Goal: Task Accomplishment & Management: Complete application form

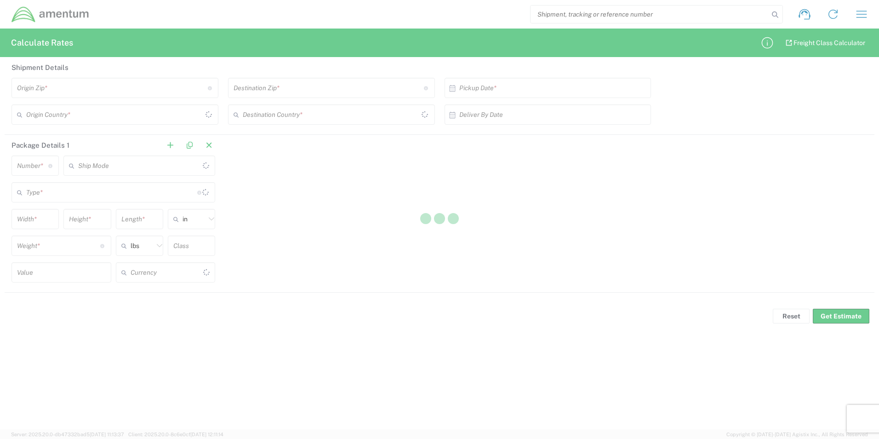
type input "US Dollar"
type input "[GEOGRAPHIC_DATA]"
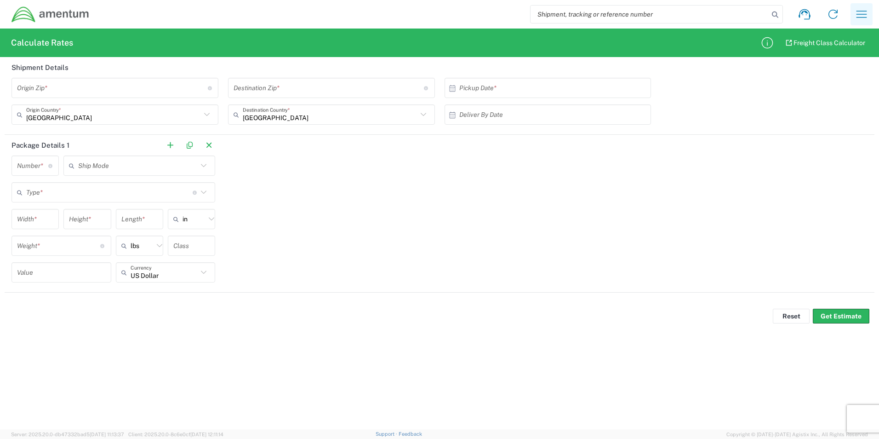
click at [856, 13] on icon "button" at bounding box center [861, 14] width 15 height 15
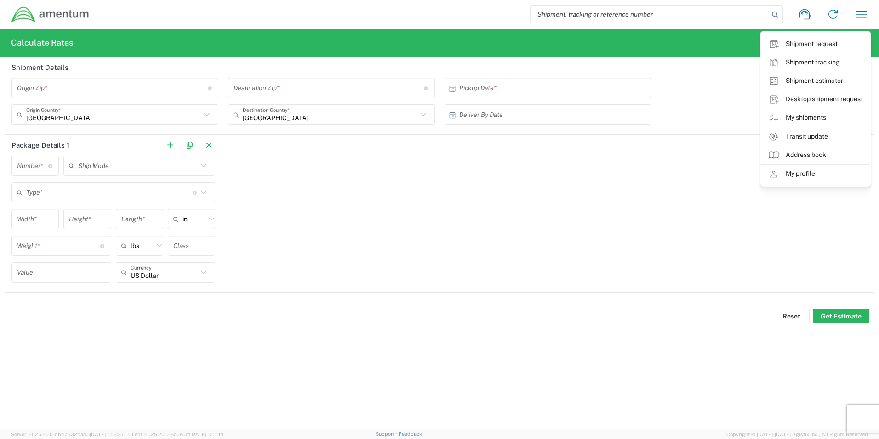
click at [830, 97] on link "Desktop shipment request" at bounding box center [815, 99] width 109 height 18
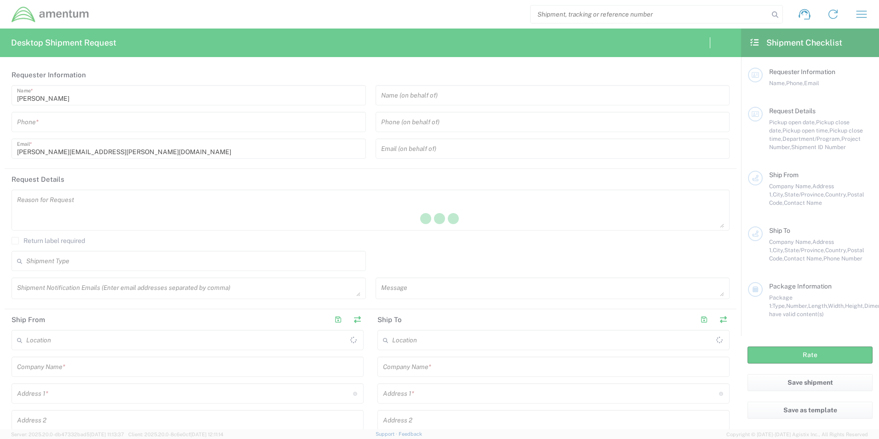
type input "[GEOGRAPHIC_DATA]"
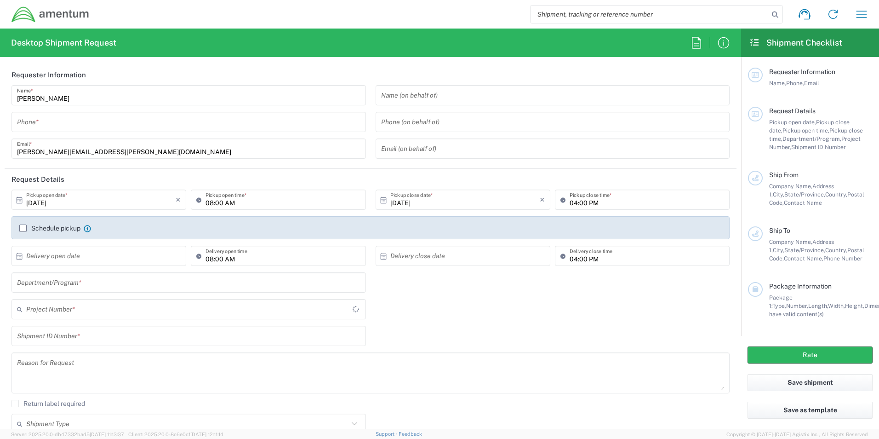
type input "AFM-E"
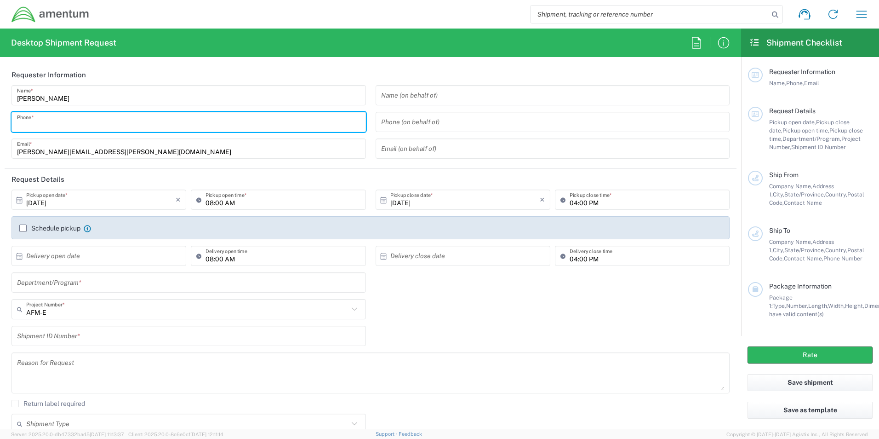
click at [131, 121] on input "tel" at bounding box center [188, 122] width 343 height 16
type input "9107286560"
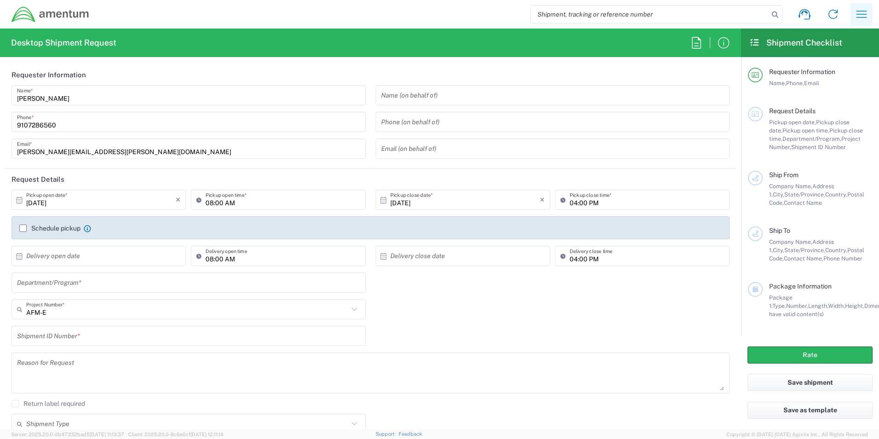
click at [864, 16] on icon "button" at bounding box center [861, 14] width 15 height 15
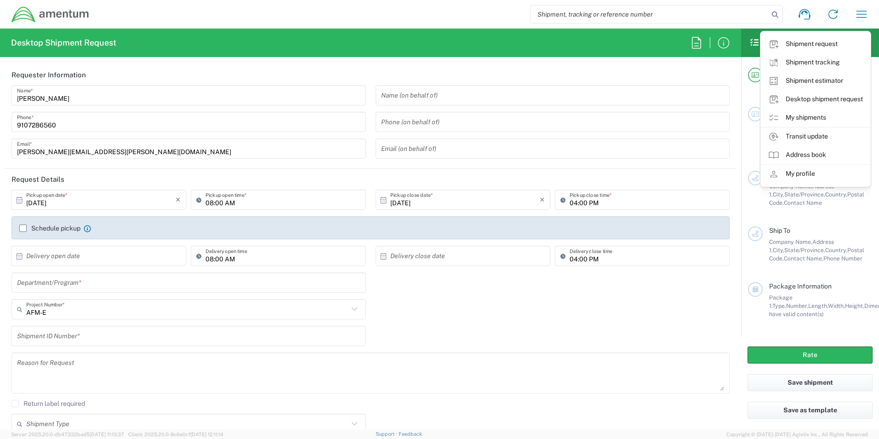
click at [804, 46] on link "Shipment request" at bounding box center [815, 44] width 109 height 18
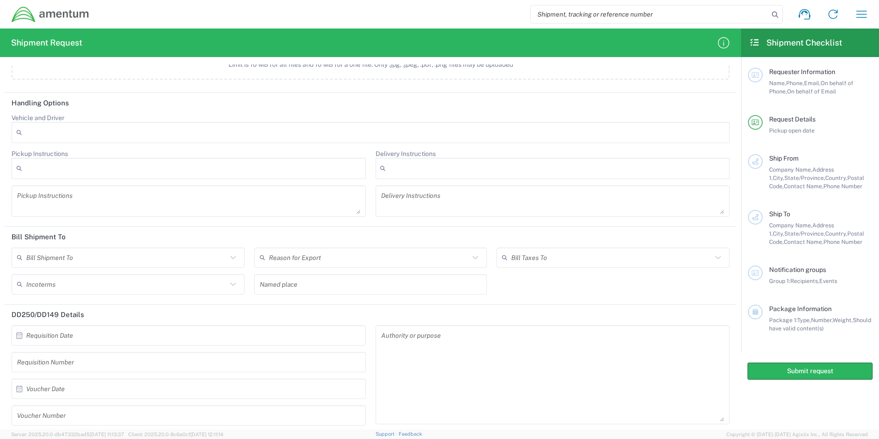
scroll to position [1009, 0]
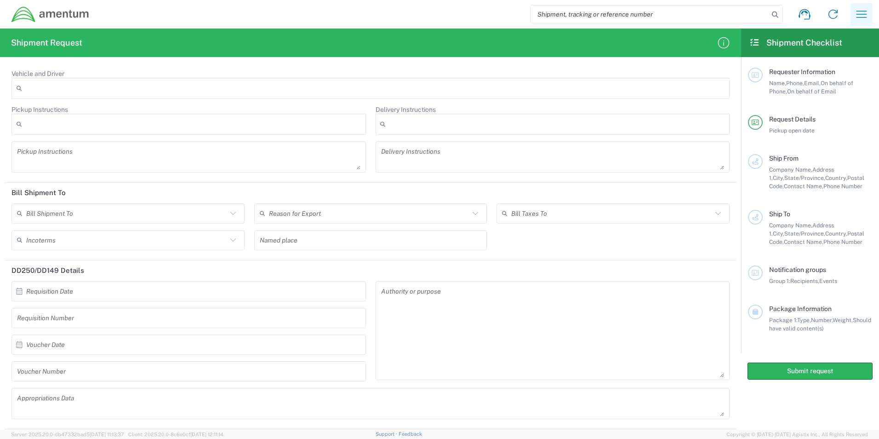
click at [864, 20] on icon "button" at bounding box center [861, 14] width 15 height 15
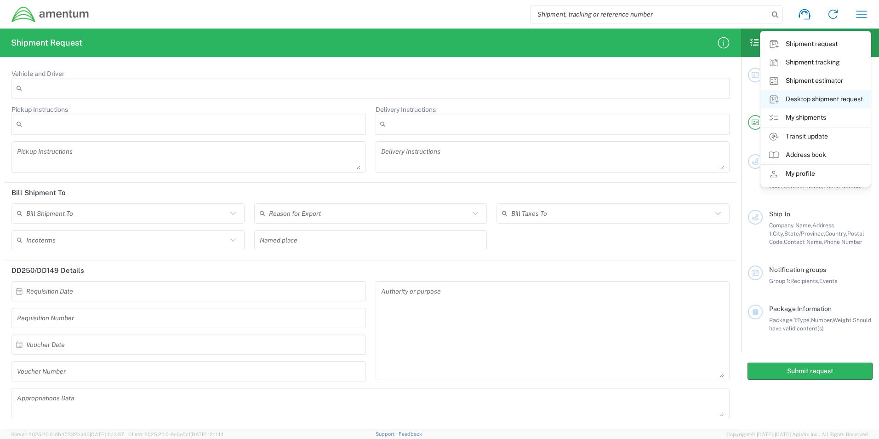
click at [797, 102] on link "Desktop shipment request" at bounding box center [815, 99] width 109 height 18
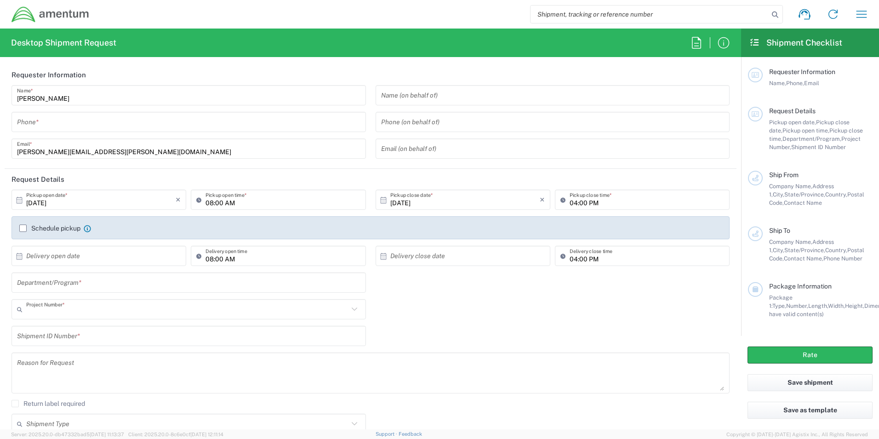
type input "AFM-E"
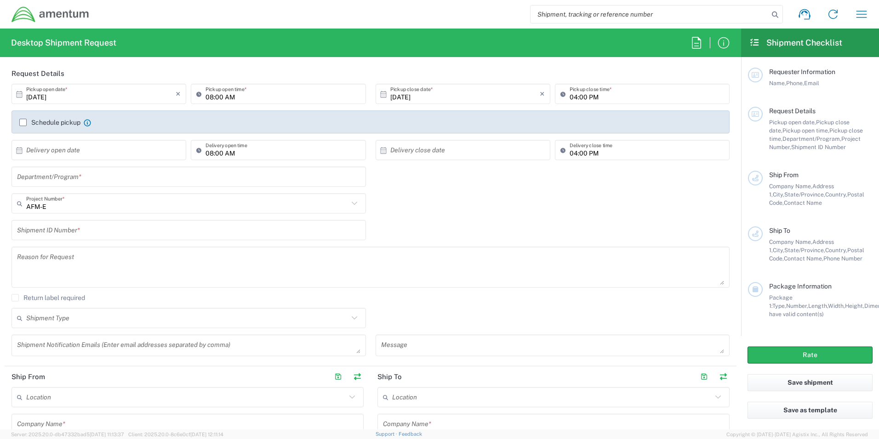
scroll to position [6, 0]
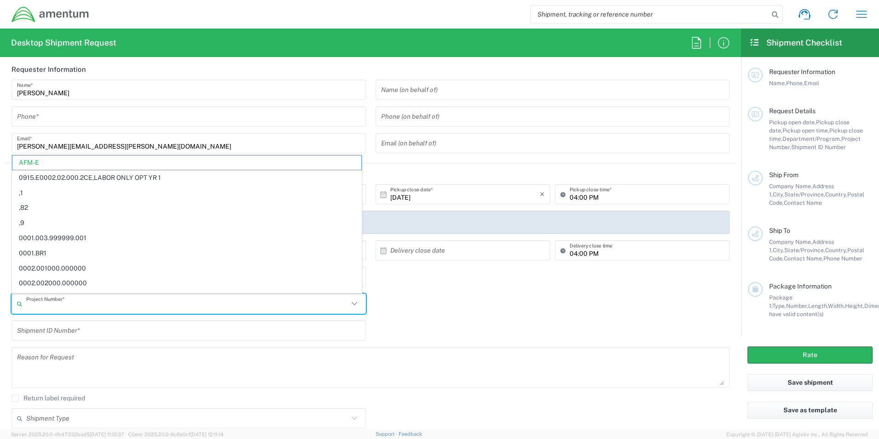
click at [162, 300] on input "text" at bounding box center [187, 304] width 322 height 16
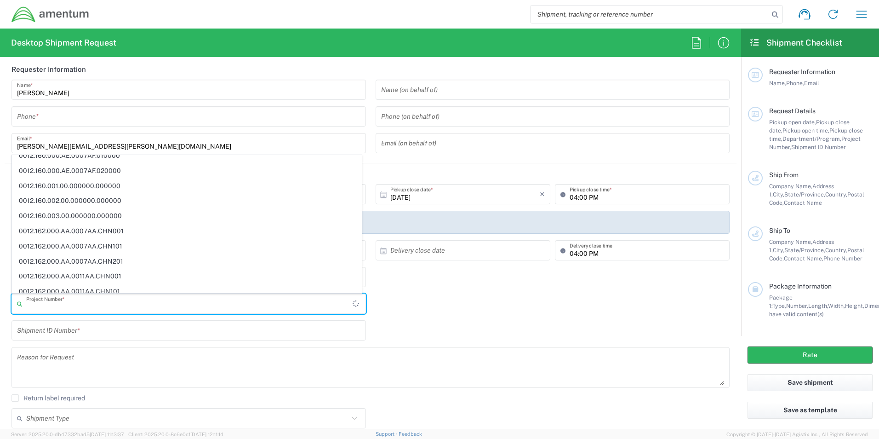
scroll to position [3425, 0]
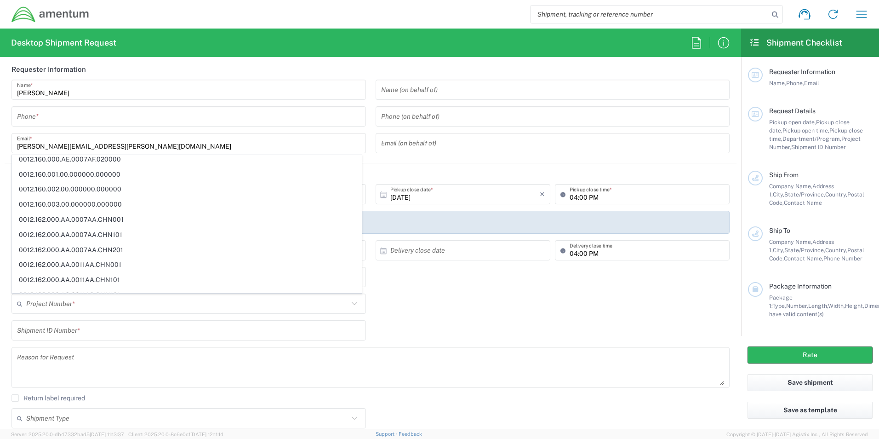
click at [444, 289] on div "Department/Program *" at bounding box center [371, 280] width 728 height 27
type input "AFM-E"
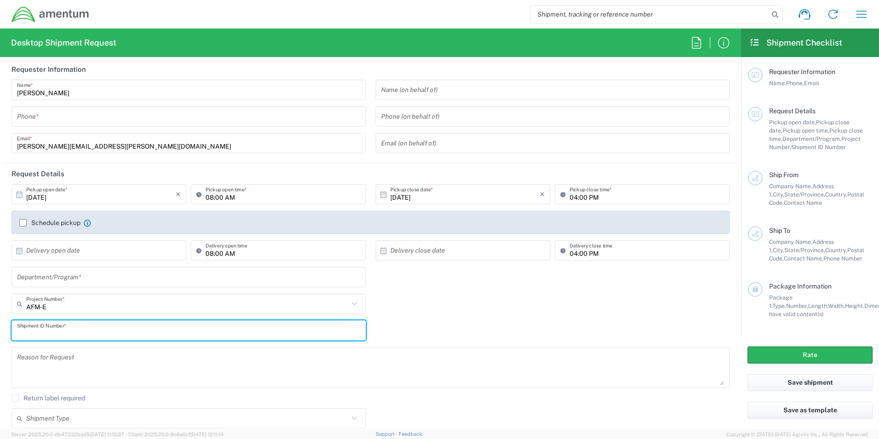
click at [253, 331] on input "text" at bounding box center [188, 330] width 343 height 16
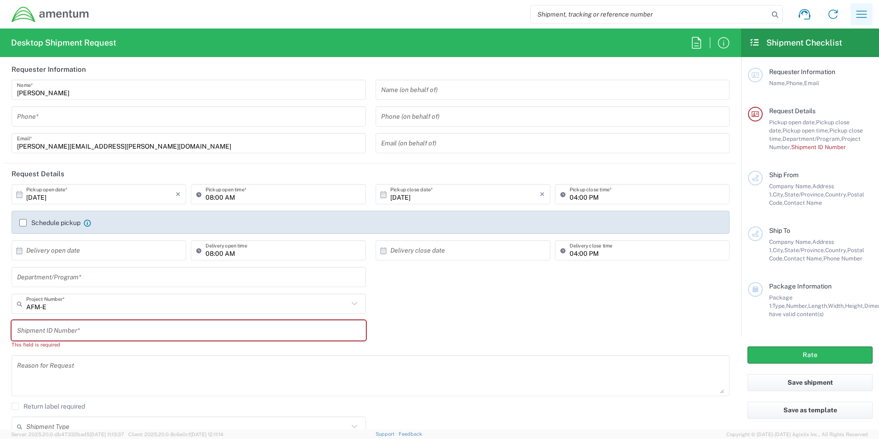
click at [862, 9] on icon "button" at bounding box center [861, 14] width 15 height 15
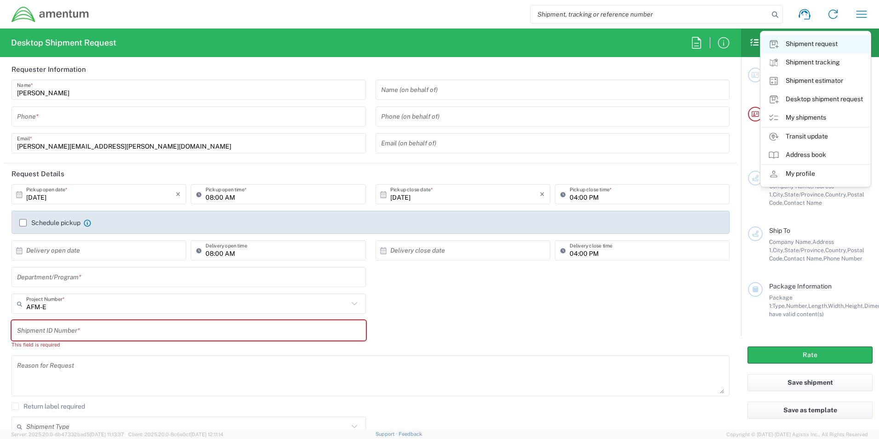
click at [826, 50] on link "Shipment request" at bounding box center [815, 44] width 109 height 18
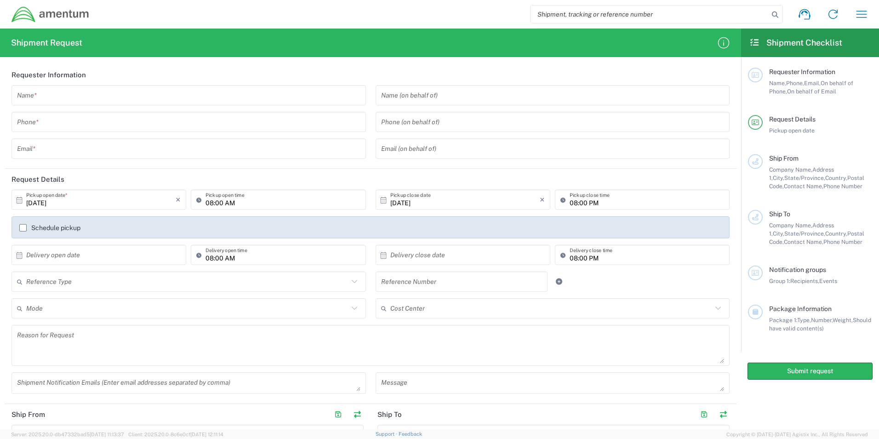
click at [108, 100] on input "text" at bounding box center [188, 95] width 343 height 16
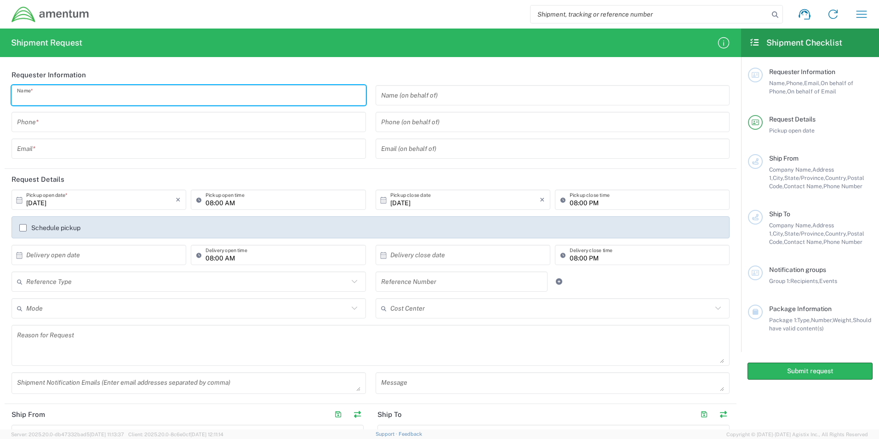
type input "Keith Armstrong"
type input "9107286560"
type input "keith.armstrong@amentum.com"
type input "AASF #1 WINDER, GA"
type input "889 Ronald Wood Rd"
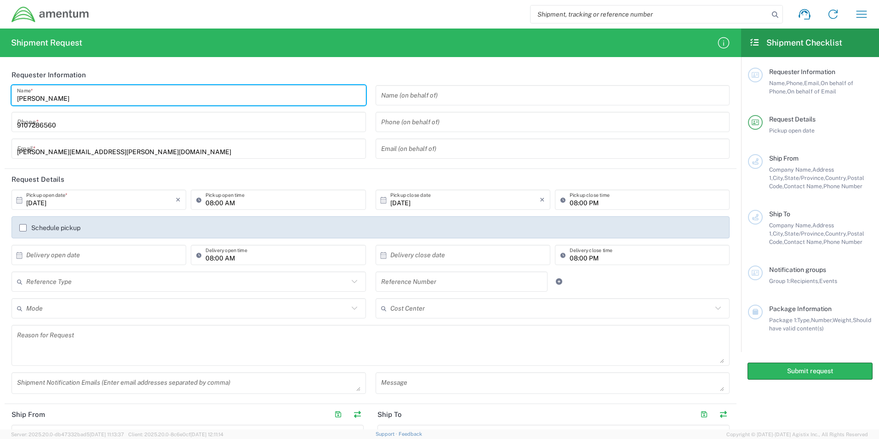
type input "Winder"
type input "[US_STATE]"
type input "30680"
type input "6785697606"
type input "AMENTUM"
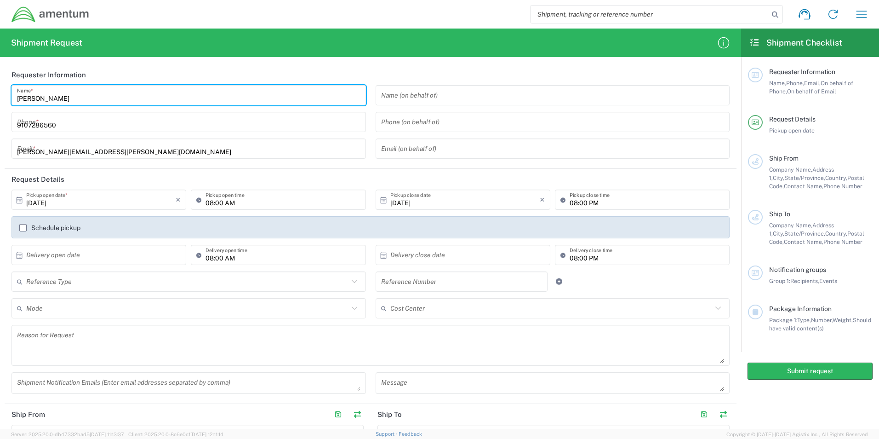
type input "1000 Hasley Ave"
type input "Hangar 1"
type input "Marietta"
type input "[US_STATE]"
type input "30060"
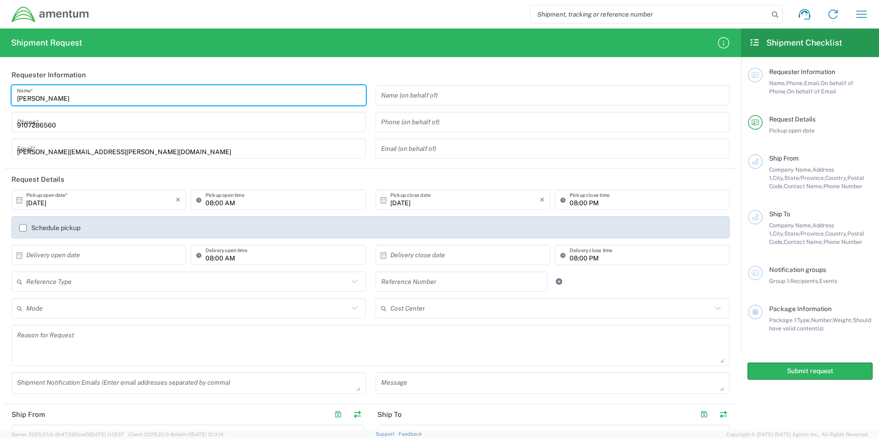
type input "9107286560"
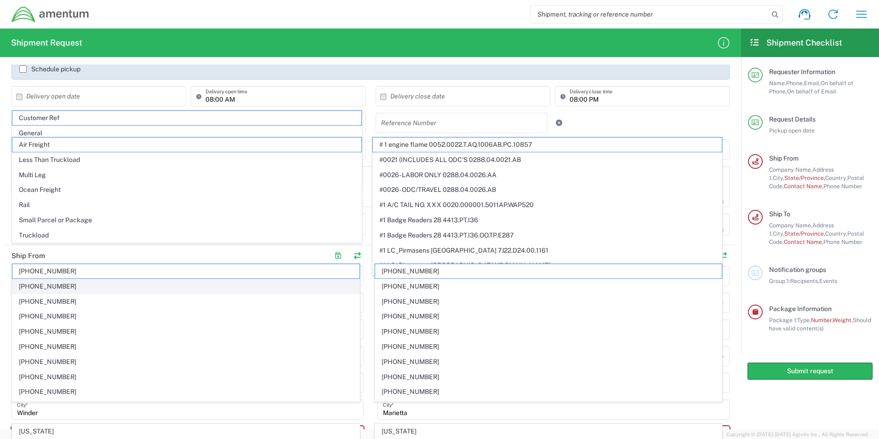
scroll to position [184, 0]
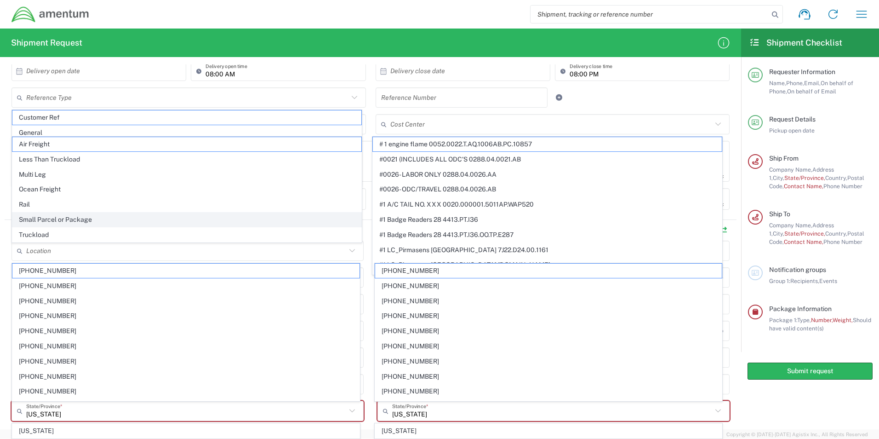
click at [57, 223] on span "Small Parcel or Package" at bounding box center [186, 219] width 349 height 14
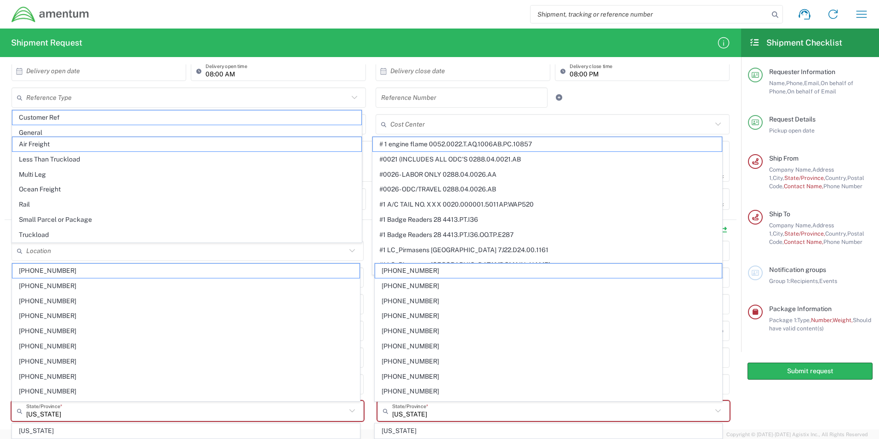
type input "Small Parcel or Package"
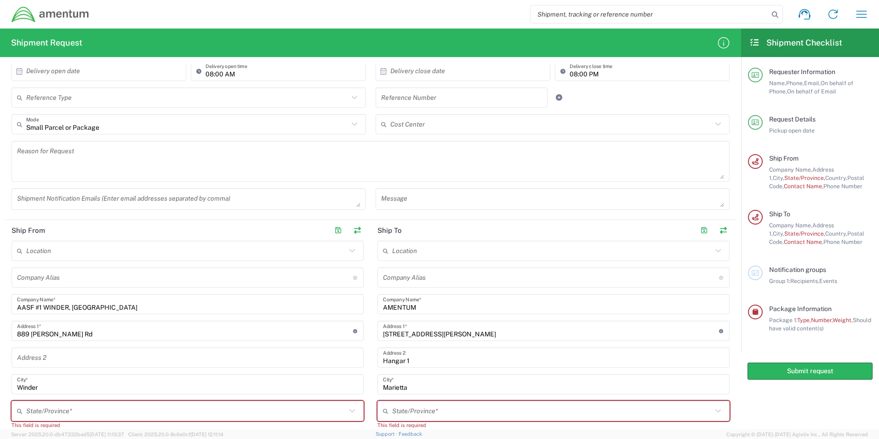
click at [130, 150] on textarea at bounding box center [370, 160] width 707 height 35
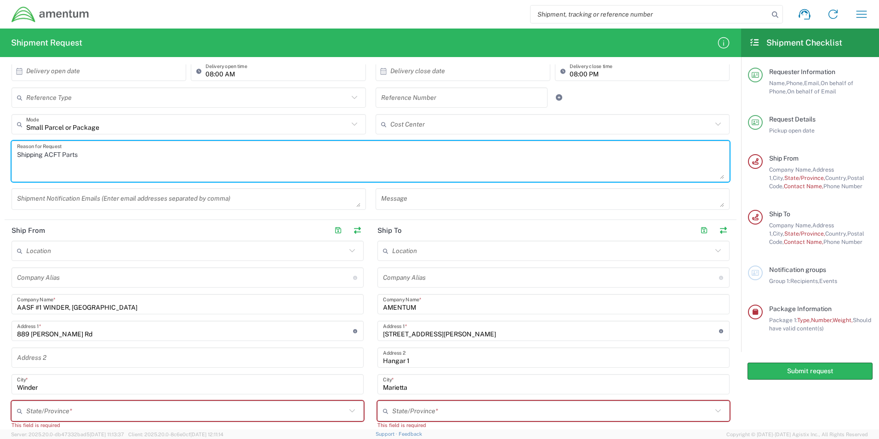
type textarea "Shipping ACFT Parts"
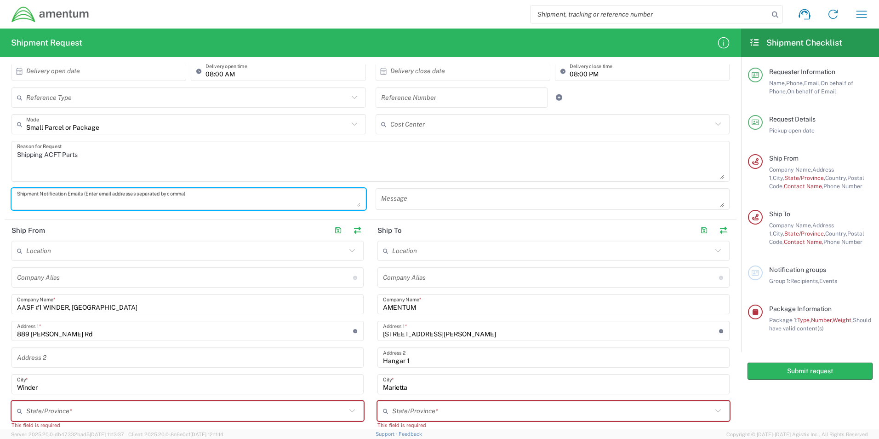
click at [111, 257] on input "text" at bounding box center [186, 251] width 320 height 16
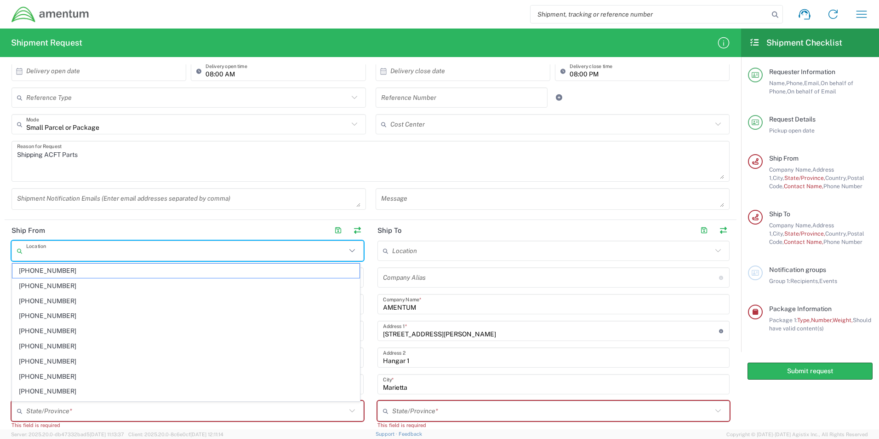
click at [146, 218] on agx-form-section "Request Details 10/07/2025 × Pickup open date * Cancel Apply 08:00 AM Pickup op…" at bounding box center [371, 102] width 732 height 235
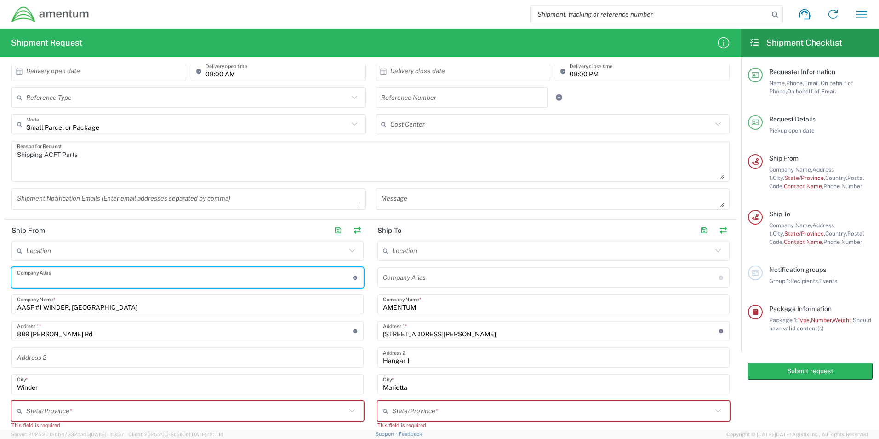
click at [153, 280] on input "text" at bounding box center [185, 277] width 336 height 16
paste input "AASF#2"
type input "AASF#2"
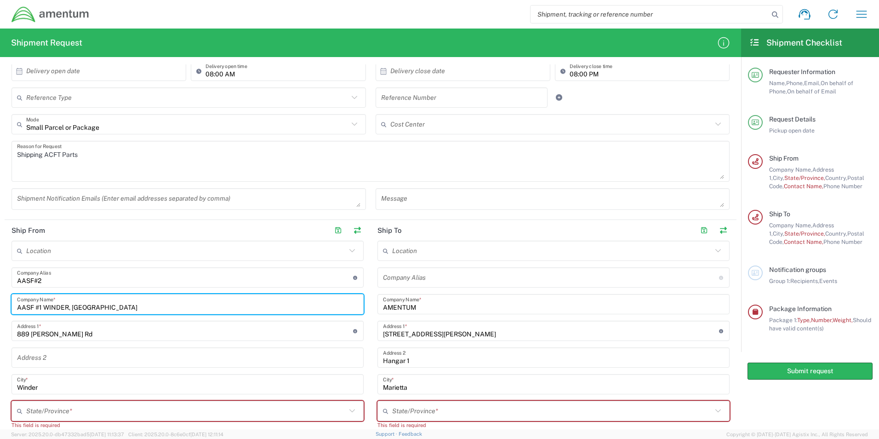
drag, startPoint x: 97, startPoint y: 305, endPoint x: 8, endPoint y: 301, distance: 88.8
click at [8, 301] on main "Location 1002-4122-6 1006-5256-0 1026-8910-0 1281-0560-3 1369-6441-0 1402-6962-…" at bounding box center [188, 402] width 366 height 325
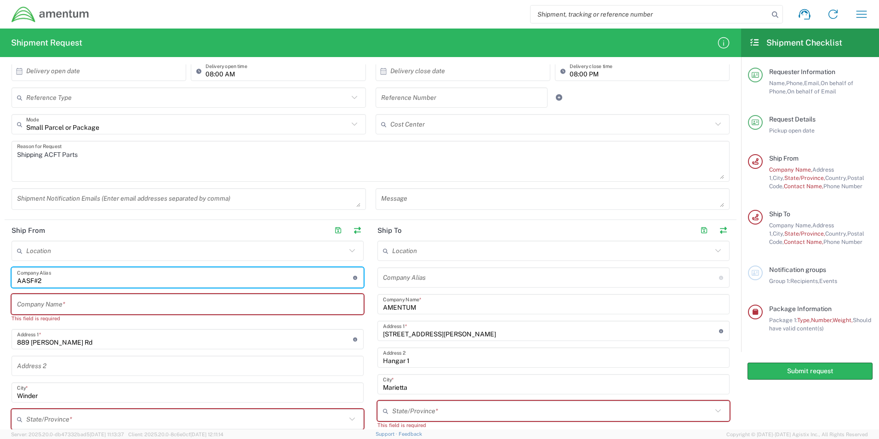
drag, startPoint x: 48, startPoint y: 281, endPoint x: -2, endPoint y: 288, distance: 50.1
click at [0, 288] on html "Shipment request Shipment tracking Shipment estimator Desktop shipment request …" at bounding box center [439, 219] width 879 height 439
click at [51, 309] on input "text" at bounding box center [187, 304] width 341 height 16
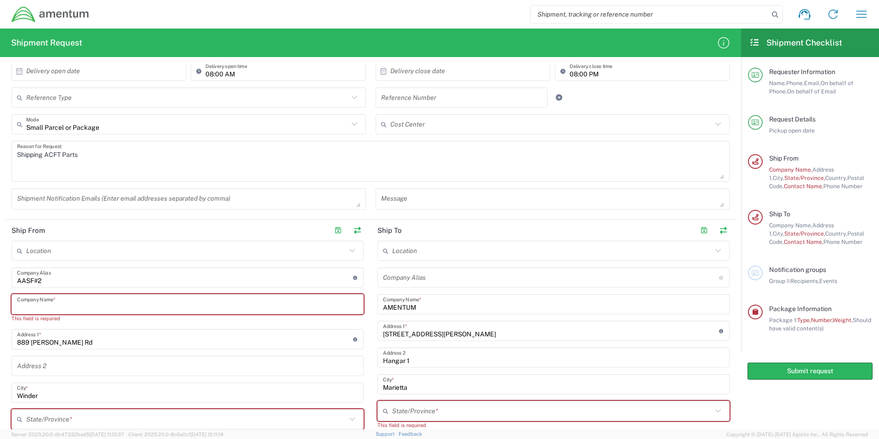
paste input "AASF#2"
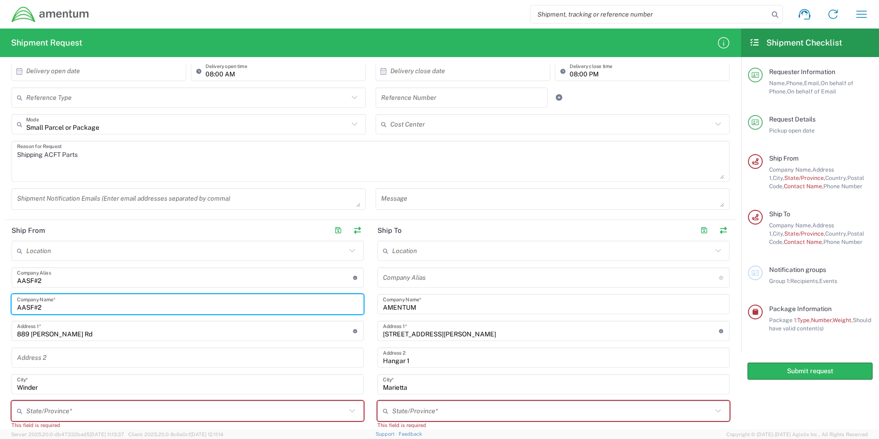
type input "AASF#2"
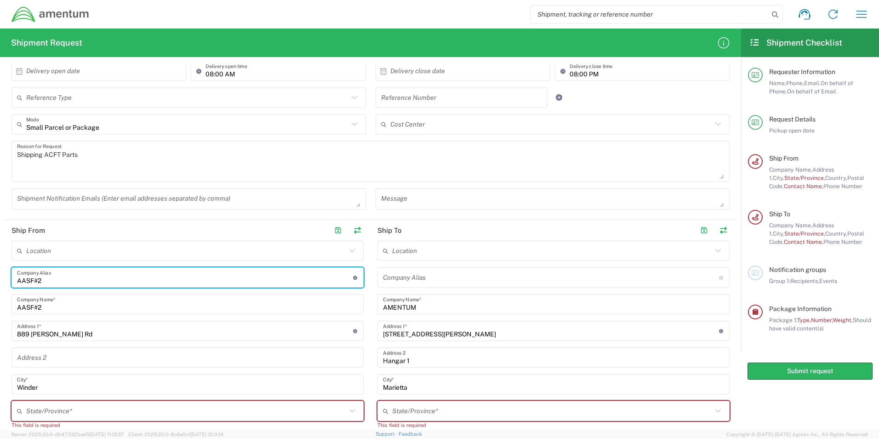
drag, startPoint x: 48, startPoint y: 280, endPoint x: -2, endPoint y: 267, distance: 51.4
click at [0, 267] on html "Shipment request Shipment tracking Shipment estimator Desktop shipment request …" at bounding box center [439, 219] width 879 height 439
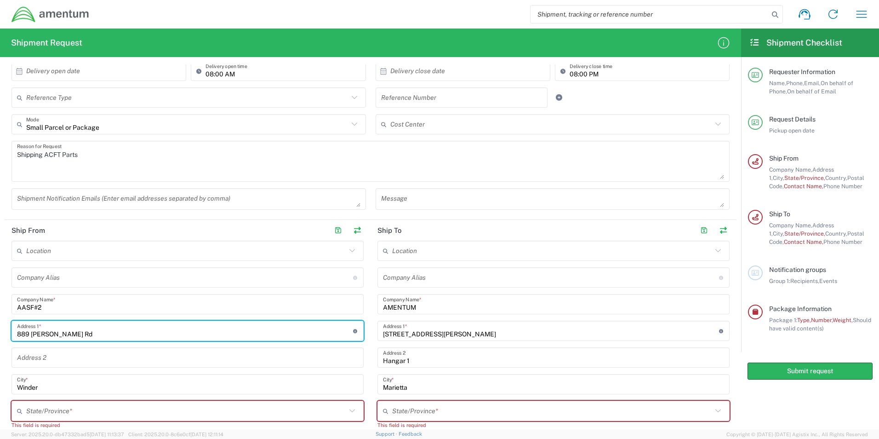
drag, startPoint x: 92, startPoint y: 333, endPoint x: -2, endPoint y: 331, distance: 94.3
click at [0, 331] on html "Shipment request Shipment tracking Shipment estimator Desktop shipment request …" at bounding box center [439, 219] width 879 height 439
drag, startPoint x: 125, startPoint y: 335, endPoint x: 94, endPoint y: 334, distance: 30.3
click at [94, 334] on input "7750 South Access Road Bldg 918" at bounding box center [185, 331] width 336 height 16
type input "7750 South Access Road Bldg 918"
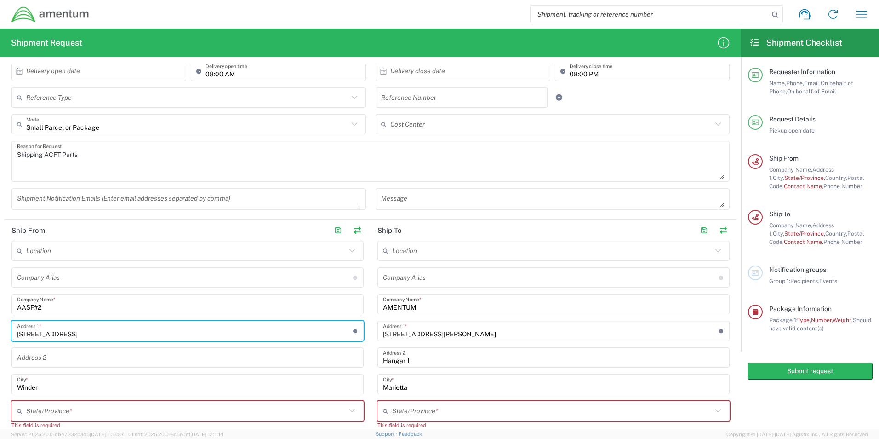
click at [97, 355] on input "text" at bounding box center [187, 357] width 341 height 16
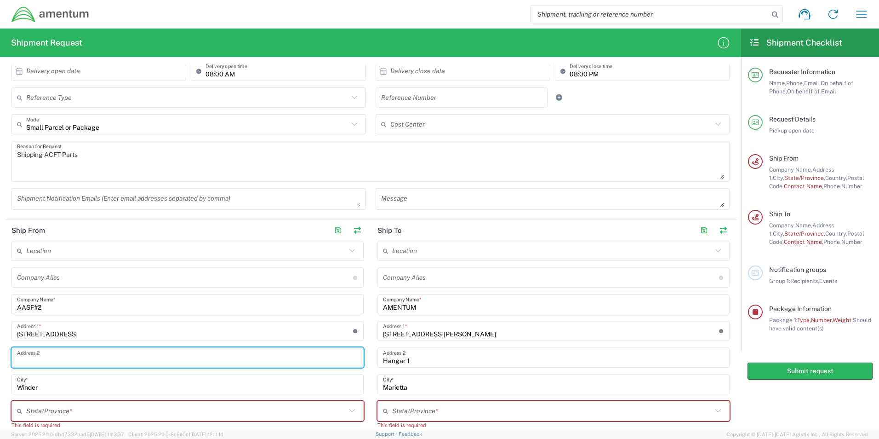
paste input "Bldg 918"
type input "Bldg 918"
click at [142, 334] on input "7750 South Access Road Bldg 918" at bounding box center [185, 331] width 336 height 16
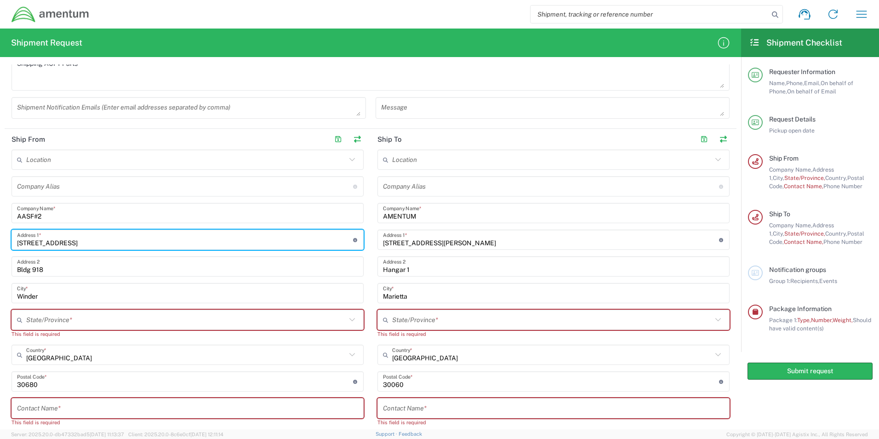
scroll to position [322, 0]
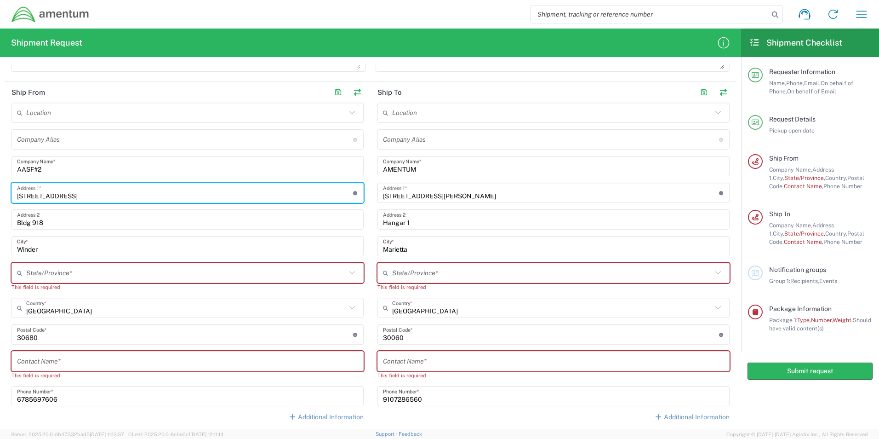
type input "7750 South Access Road"
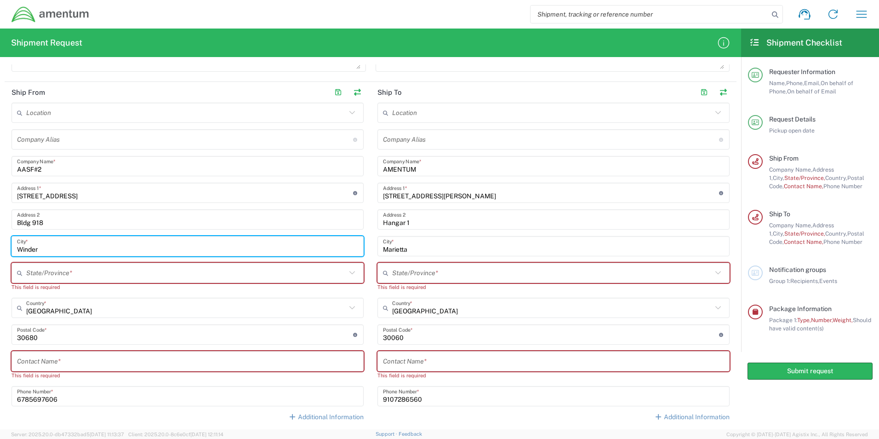
drag, startPoint x: 50, startPoint y: 248, endPoint x: -2, endPoint y: 251, distance: 52.0
click at [0, 251] on html "Shipment request Shipment tracking Shipment estimator Desktop shipment request …" at bounding box center [439, 219] width 879 height 439
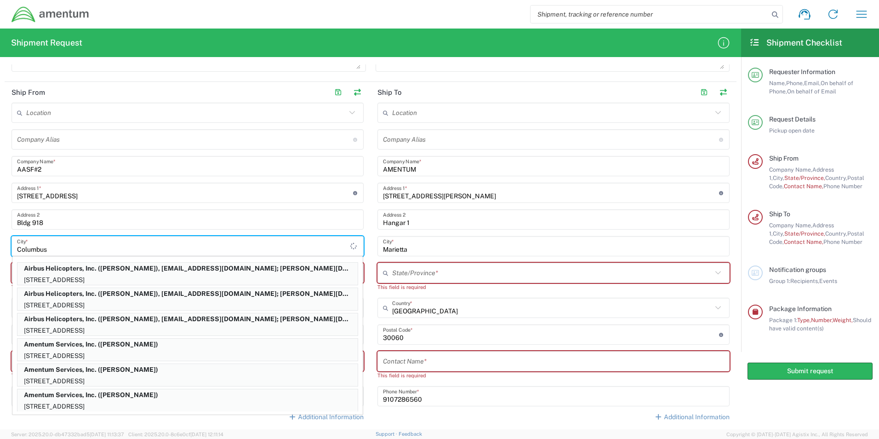
type input "Columbus"
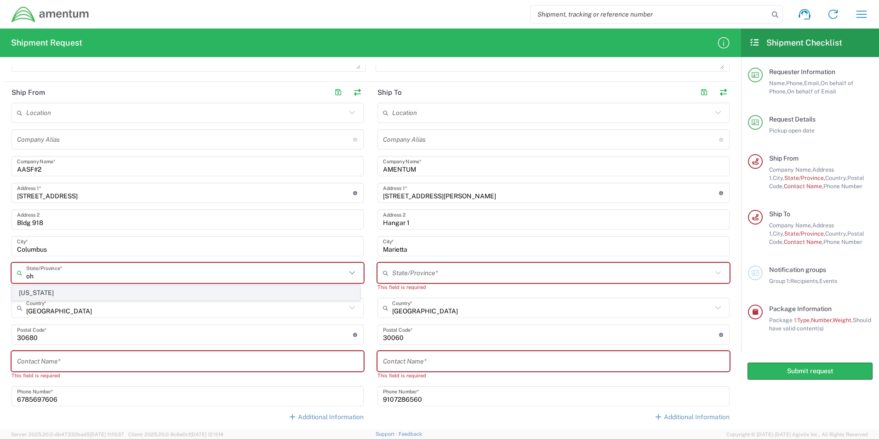
click at [83, 294] on span "Ohio" at bounding box center [185, 292] width 347 height 14
type input "Ohio"
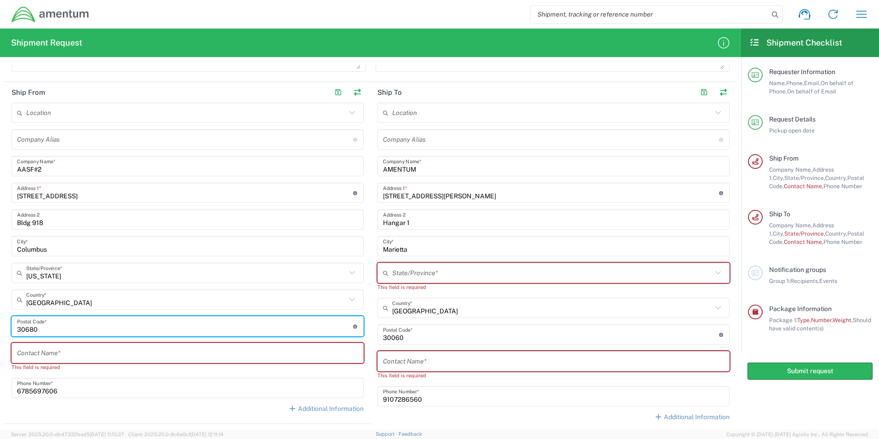
drag, startPoint x: 76, startPoint y: 329, endPoint x: -2, endPoint y: 319, distance: 78.7
click at [0, 319] on html "Shipment request Shipment tracking Shipment estimator Desktop shipment request …" at bounding box center [439, 219] width 879 height 439
type input "43217"
type input "SGT Alexis Smith"
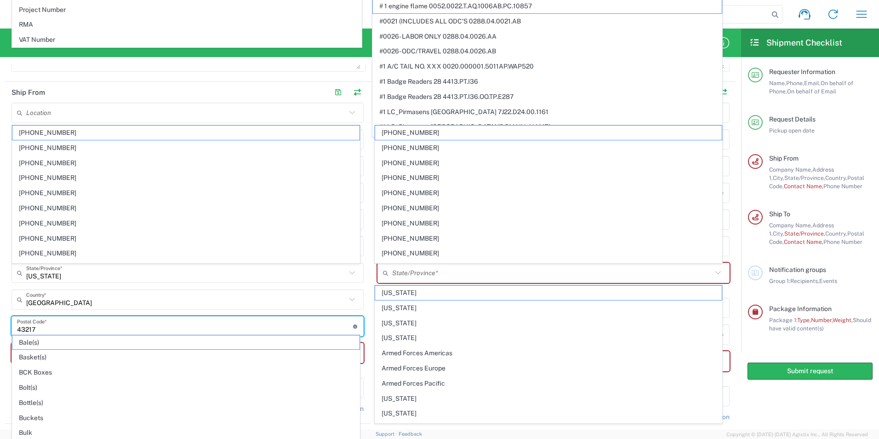
type input "43217"
click at [0, 290] on html "Shipment request Shipment tracking Shipment estimator Desktop shipment request …" at bounding box center [439, 219] width 879 height 439
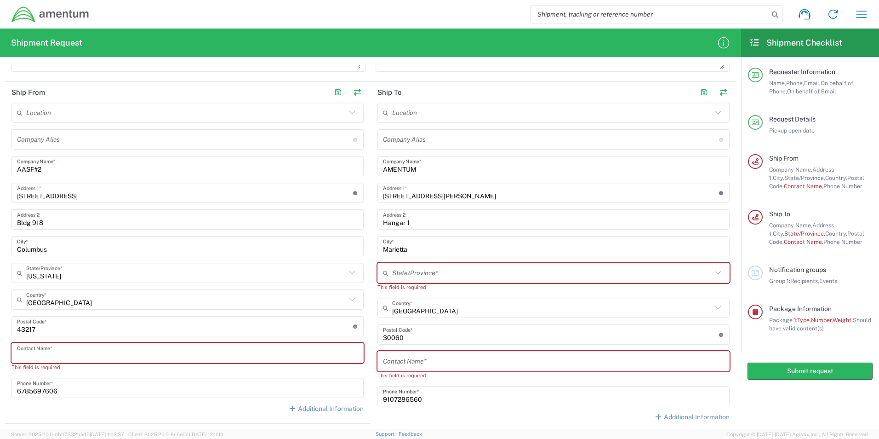
click at [46, 352] on input "text" at bounding box center [187, 353] width 341 height 16
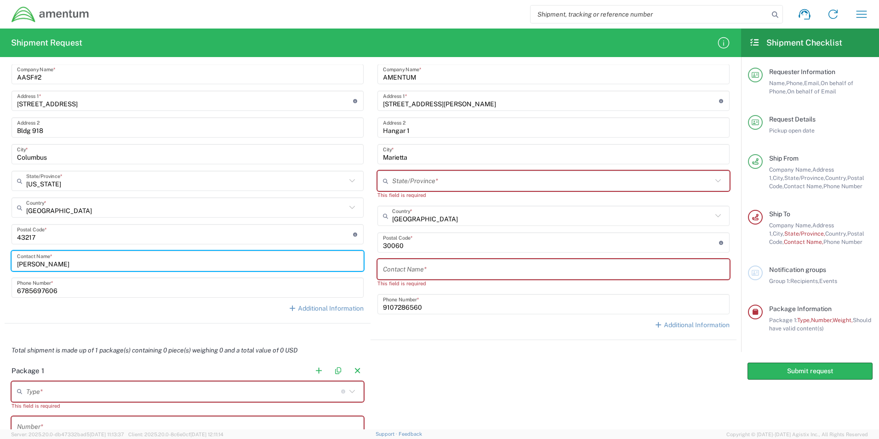
scroll to position [230, 0]
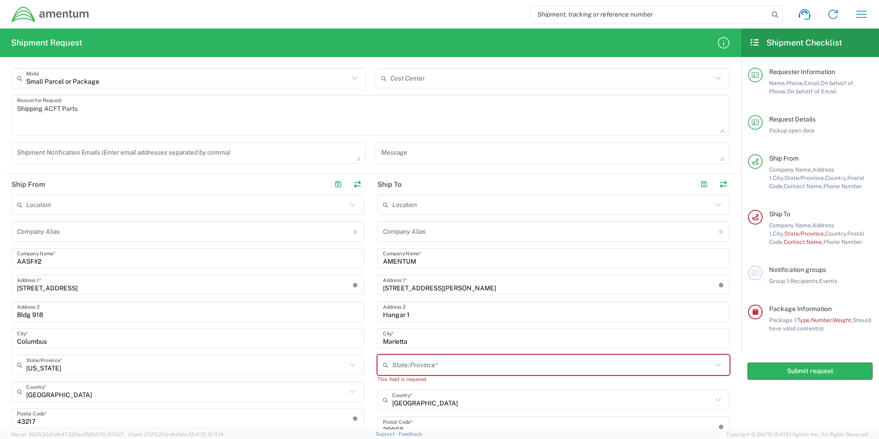
type input "Alexis Smith"
click at [712, 205] on icon at bounding box center [718, 205] width 12 height 12
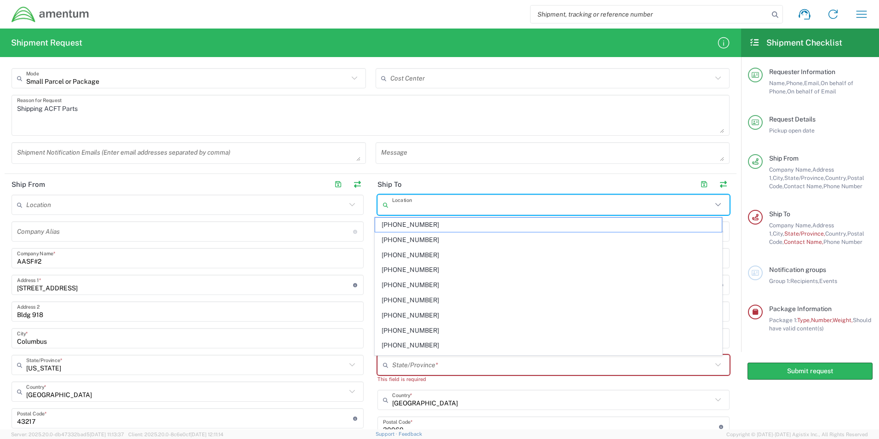
click at [623, 173] on agx-form-section "Request Details 10/07/2025 × Pickup open date * Cancel Apply 08:00 AM Pickup op…" at bounding box center [371, 56] width 732 height 235
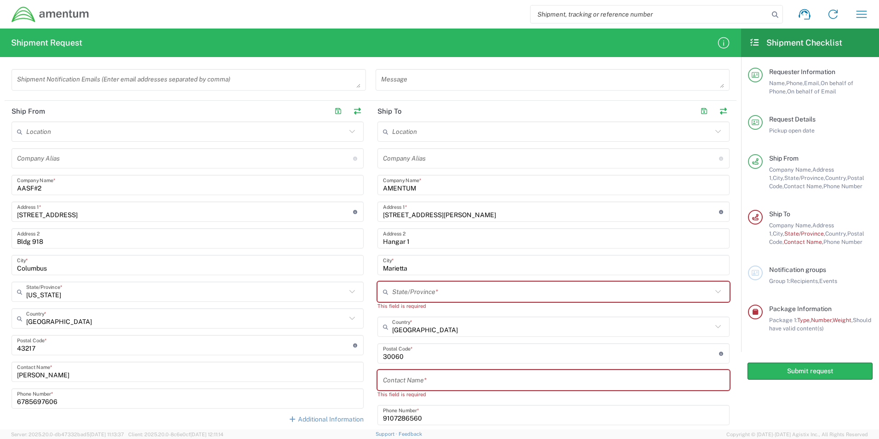
scroll to position [322, 0]
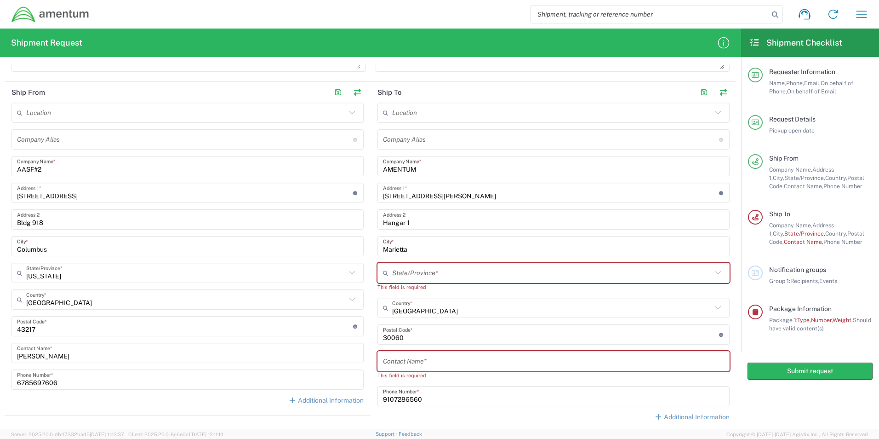
click at [440, 267] on input "text" at bounding box center [552, 273] width 320 height 16
type input "[US_STATE]"
type input "keith.armstrong@amentum.com"
type input "Amentum"
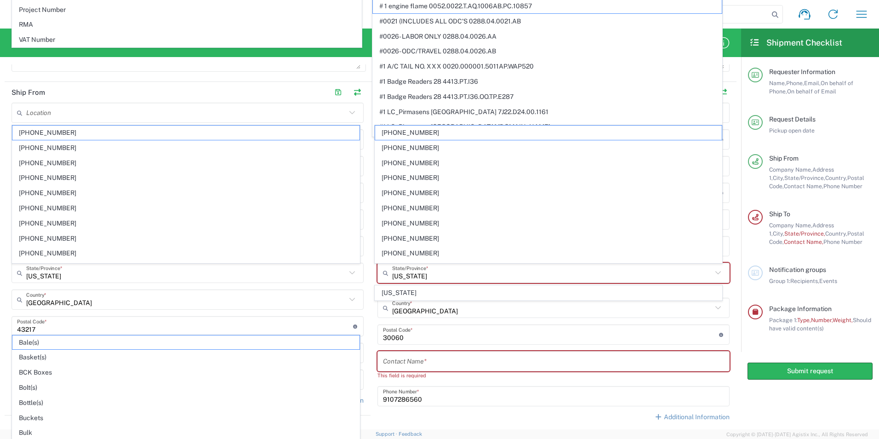
click at [370, 285] on main "Location 1002-4122-6 1006-5256-0 1026-8910-0 1281-0560-3 1369-6441-0 1402-6962-…" at bounding box center [553, 265] width 366 height 325
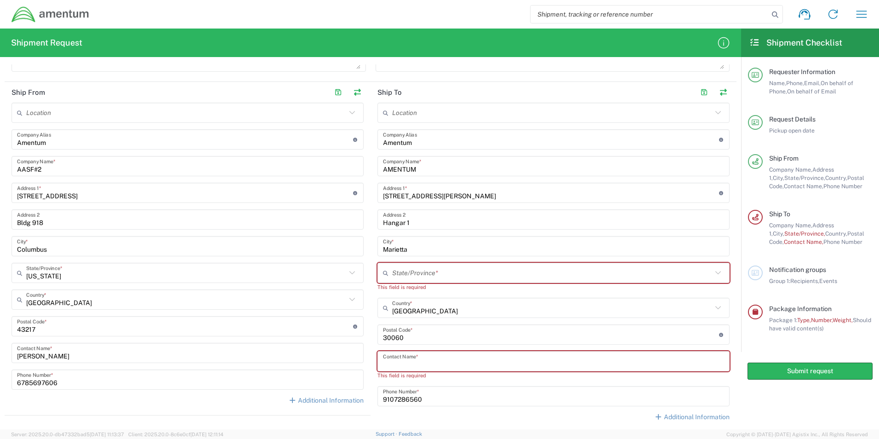
click at [424, 357] on input "text" at bounding box center [553, 361] width 341 height 16
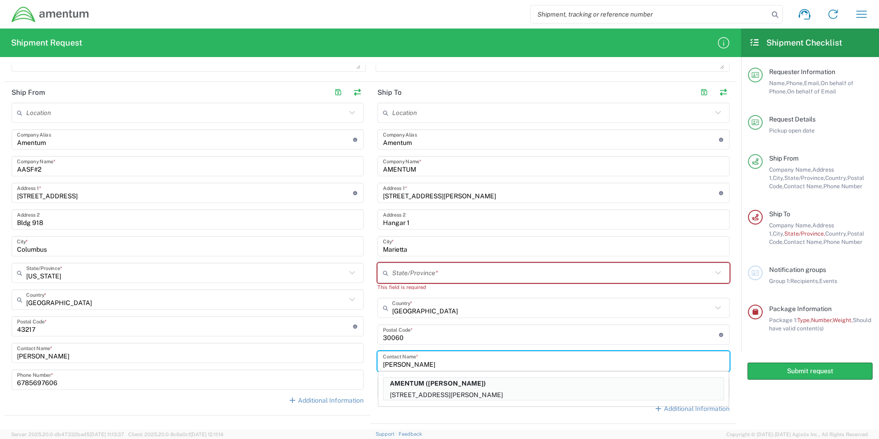
type input "Keith Armstrong"
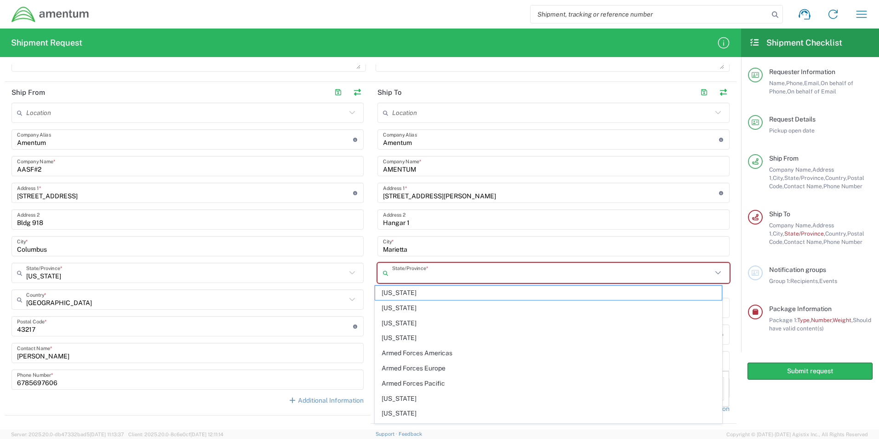
click at [423, 268] on input "text" at bounding box center [552, 273] width 320 height 16
click at [392, 290] on span "[US_STATE]" at bounding box center [548, 292] width 347 height 14
type input "[US_STATE]"
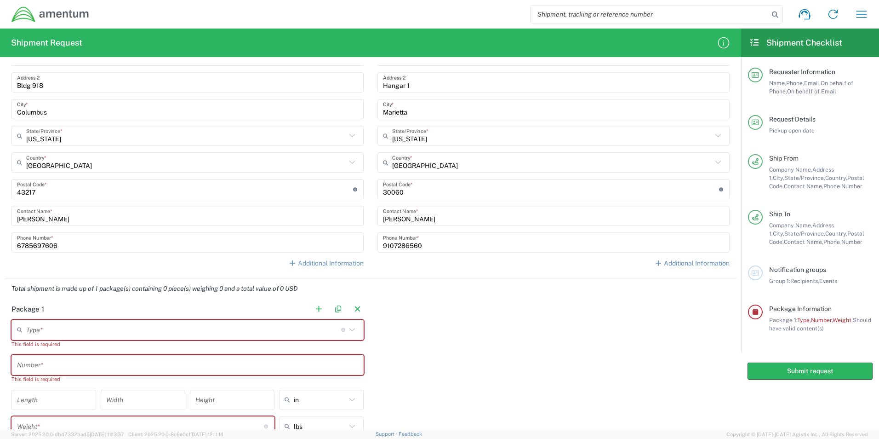
scroll to position [460, 0]
click at [349, 330] on icon at bounding box center [352, 329] width 12 height 12
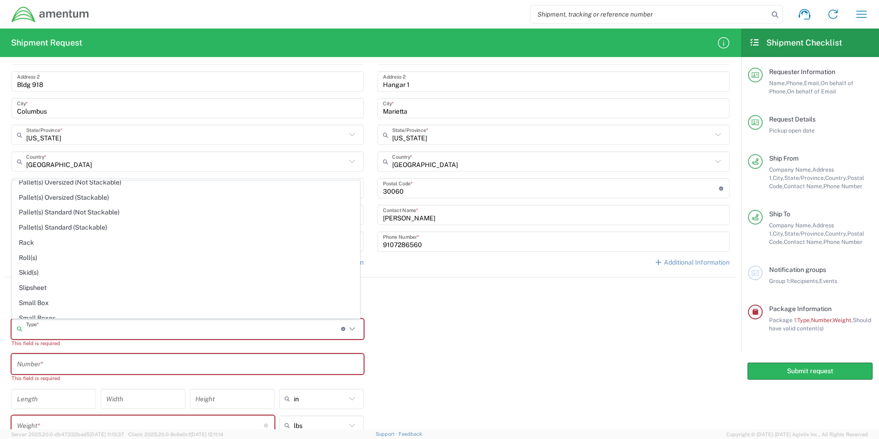
scroll to position [586, 0]
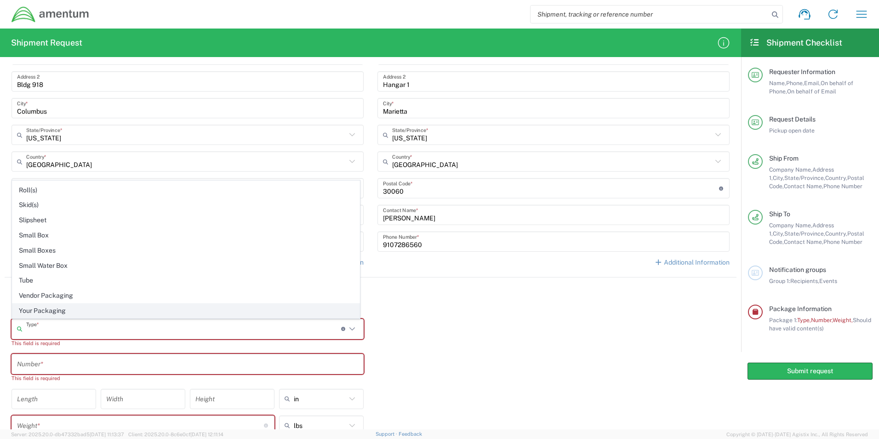
click at [186, 308] on span "Your Packaging" at bounding box center [185, 310] width 347 height 14
type input "Your Packaging"
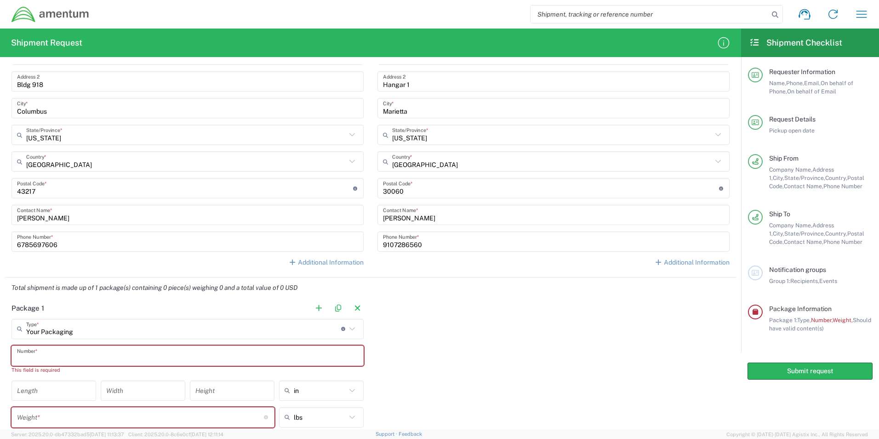
click at [252, 353] on input "text" at bounding box center [187, 355] width 341 height 16
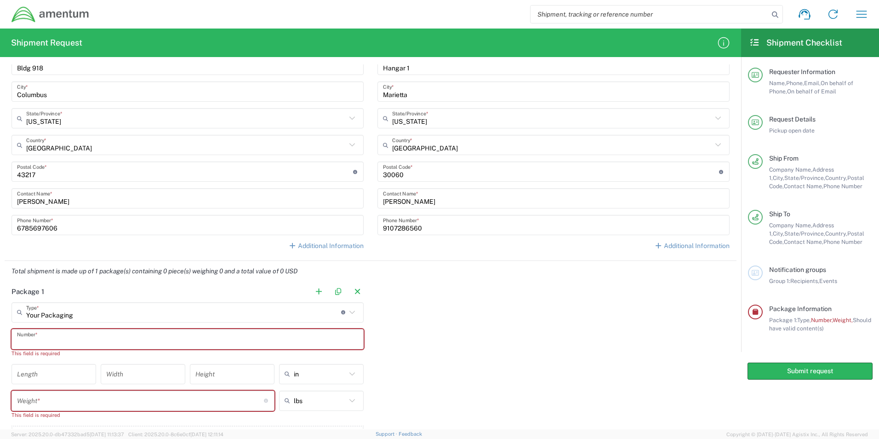
scroll to position [506, 0]
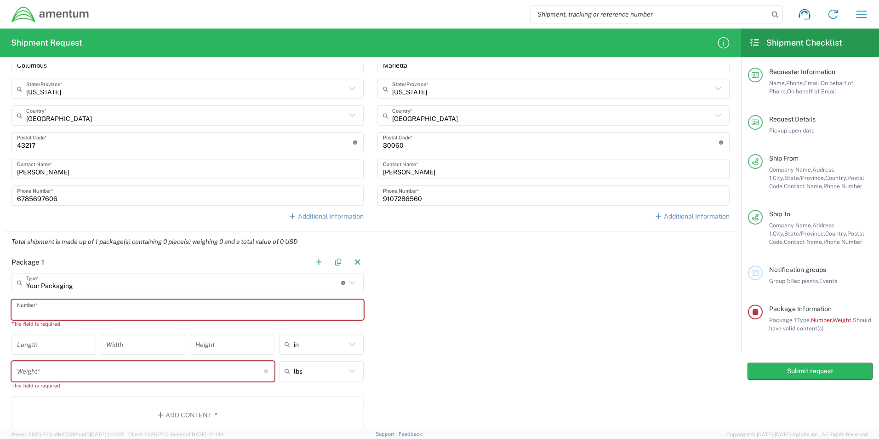
drag, startPoint x: 461, startPoint y: 317, endPoint x: 448, endPoint y: 320, distance: 13.2
click at [460, 318] on div "Package 1 Your Packaging Type * Material used to package goods Bale(s) Basket(s…" at bounding box center [371, 346] width 732 height 188
drag, startPoint x: 157, startPoint y: 314, endPoint x: 162, endPoint y: 313, distance: 4.8
click at [158, 314] on input "text" at bounding box center [187, 309] width 341 height 16
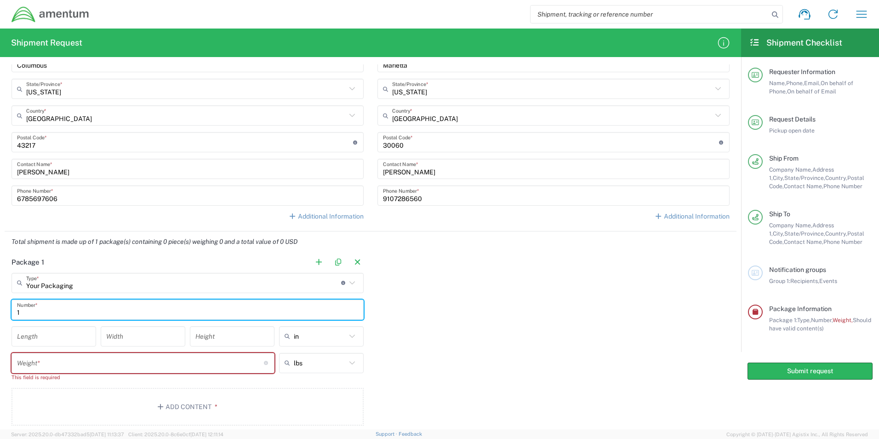
type input "1"
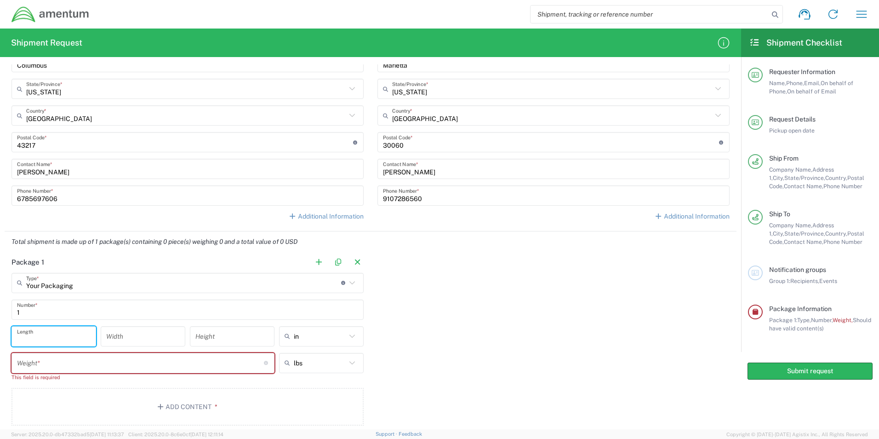
click at [77, 341] on input "number" at bounding box center [54, 336] width 74 height 16
type input "9"
type input "in"
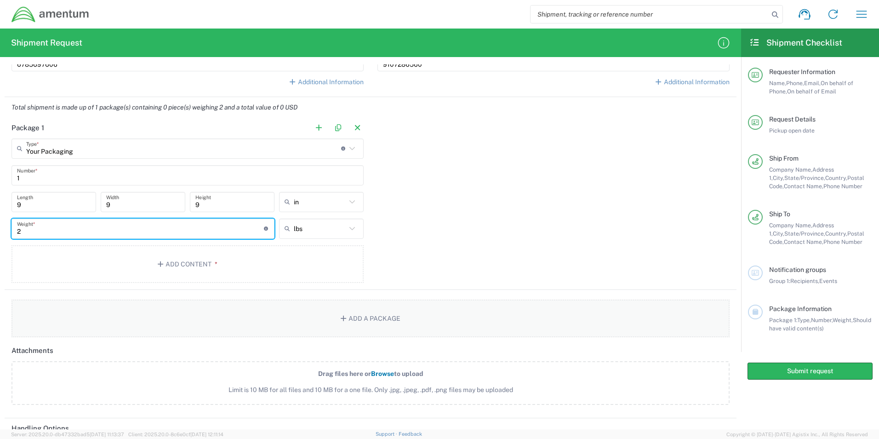
scroll to position [644, 0]
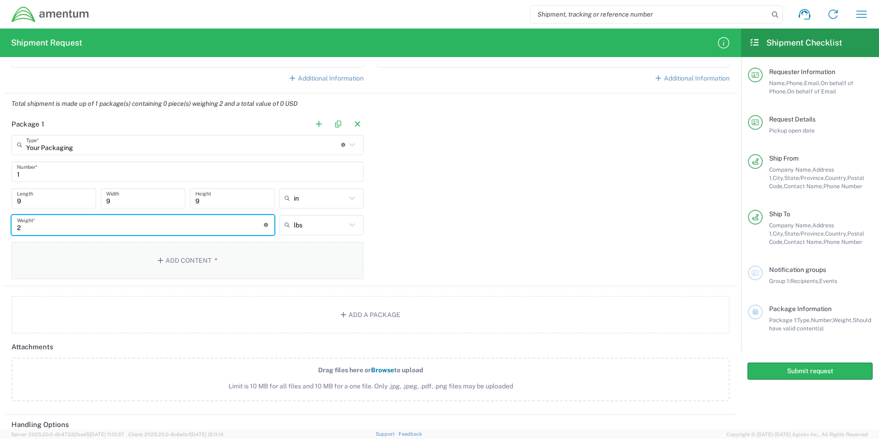
type input "2"
click at [161, 255] on button "Add Content *" at bounding box center [187, 260] width 352 height 38
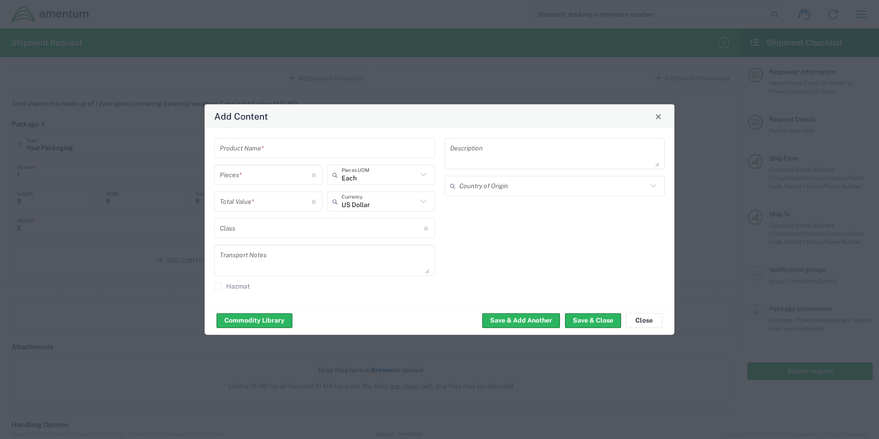
click at [299, 148] on input "text" at bounding box center [325, 148] width 210 height 16
type input "Seal Fairing"
click at [314, 177] on agx-control-info "Number of pieces inside all the packages" at bounding box center [314, 174] width 5 height 15
type input "1"
click at [300, 204] on input "number" at bounding box center [266, 201] width 92 height 16
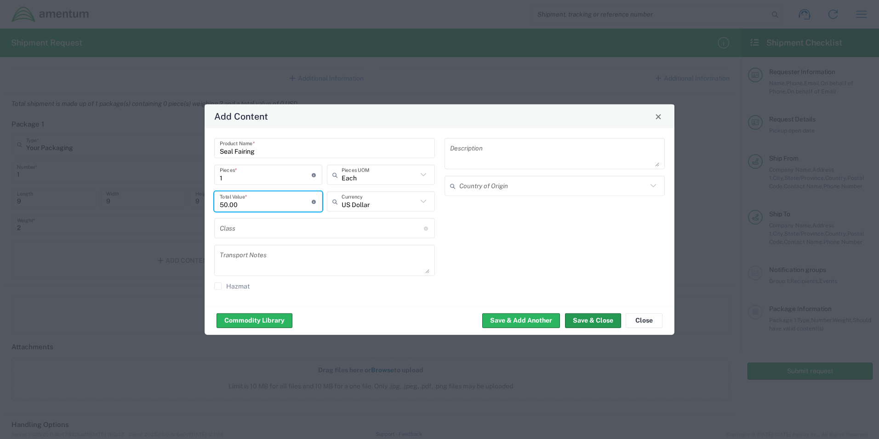
type input "50.00"
click at [598, 325] on button "Save & Close" at bounding box center [593, 320] width 56 height 15
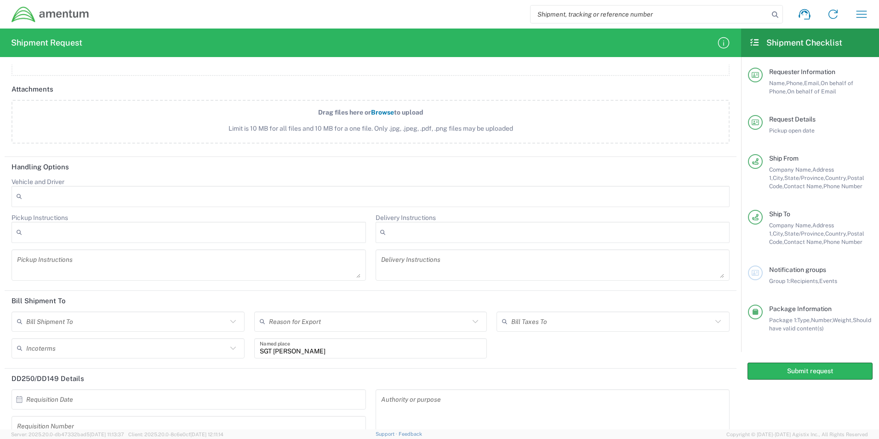
scroll to position [965, 0]
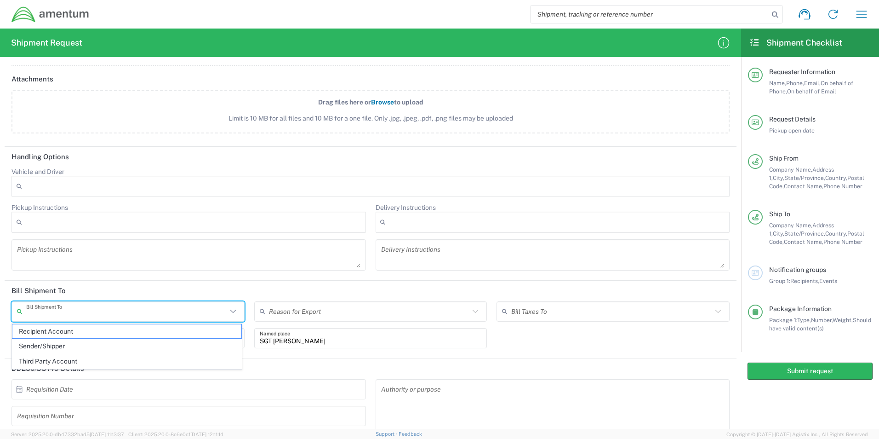
click at [164, 309] on input "text" at bounding box center [126, 311] width 201 height 16
click at [182, 280] on header "Bill Shipment To" at bounding box center [371, 290] width 732 height 21
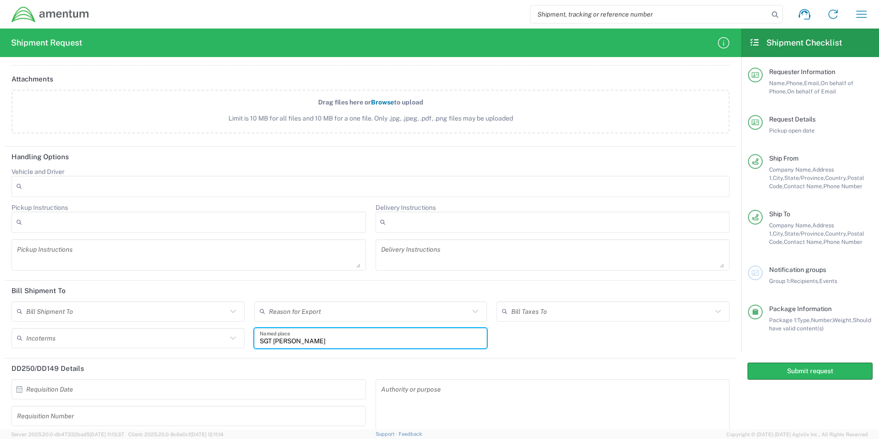
drag, startPoint x: 315, startPoint y: 340, endPoint x: 239, endPoint y: 338, distance: 76.8
click at [239, 338] on div "Bill Shipment To Recipient Account Sender/Shipper Third Party Account Reason fo…" at bounding box center [371, 327] width 728 height 53
click at [393, 289] on header "Bill Shipment To" at bounding box center [371, 290] width 732 height 21
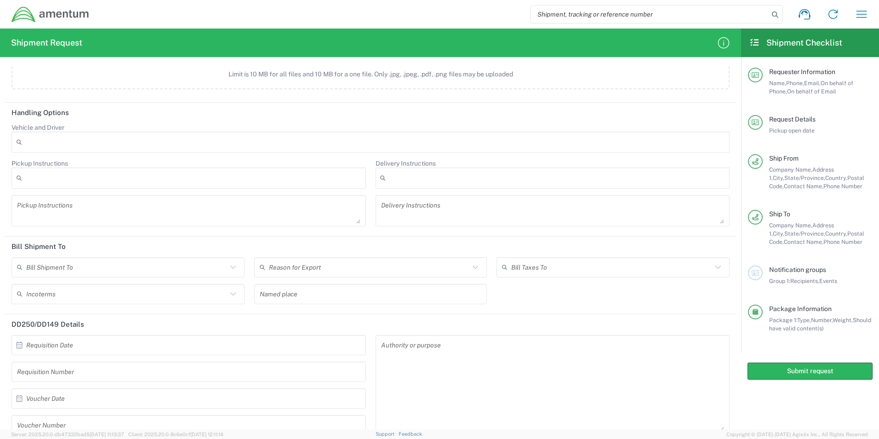
scroll to position [1057, 0]
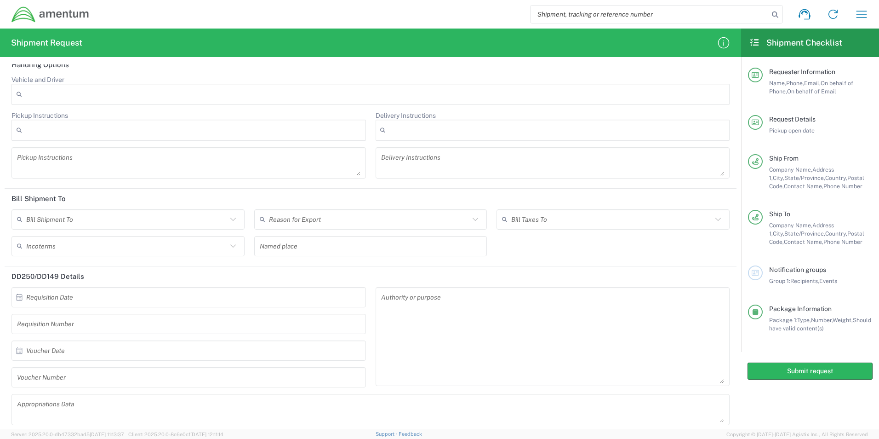
click at [118, 297] on input "text" at bounding box center [190, 297] width 329 height 16
click at [174, 353] on span "7" at bounding box center [175, 354] width 13 height 13
type input "10/07/2025"
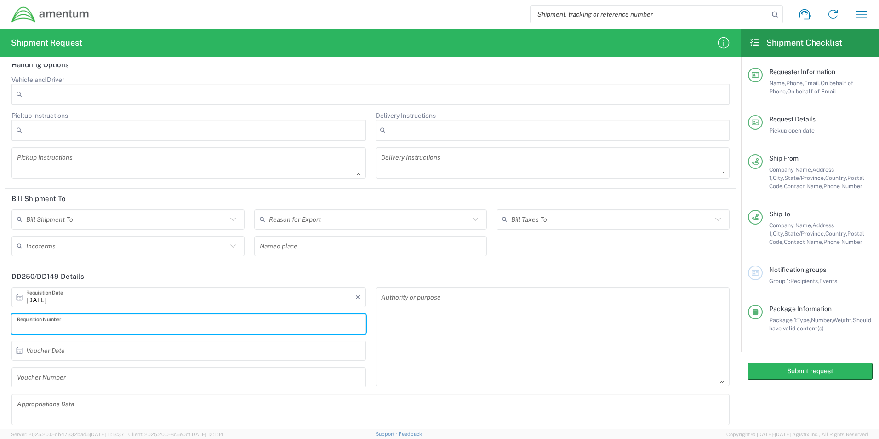
click at [148, 326] on input "text" at bounding box center [188, 323] width 343 height 16
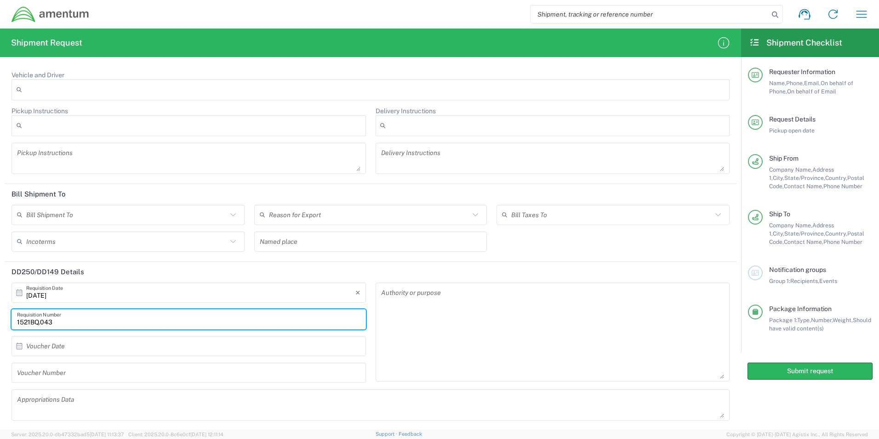
scroll to position [1063, 0]
type input "1521BQ.043"
click at [813, 370] on button "Submit request" at bounding box center [809, 370] width 125 height 17
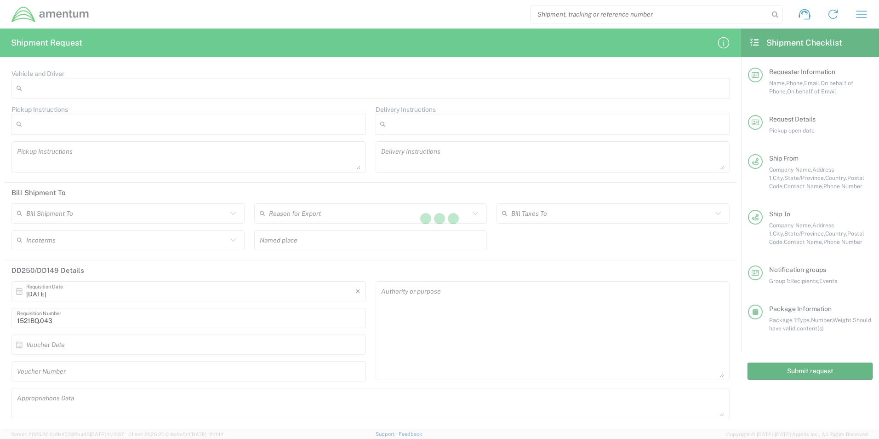
scroll to position [1034, 0]
